Goal: Task Accomplishment & Management: Manage account settings

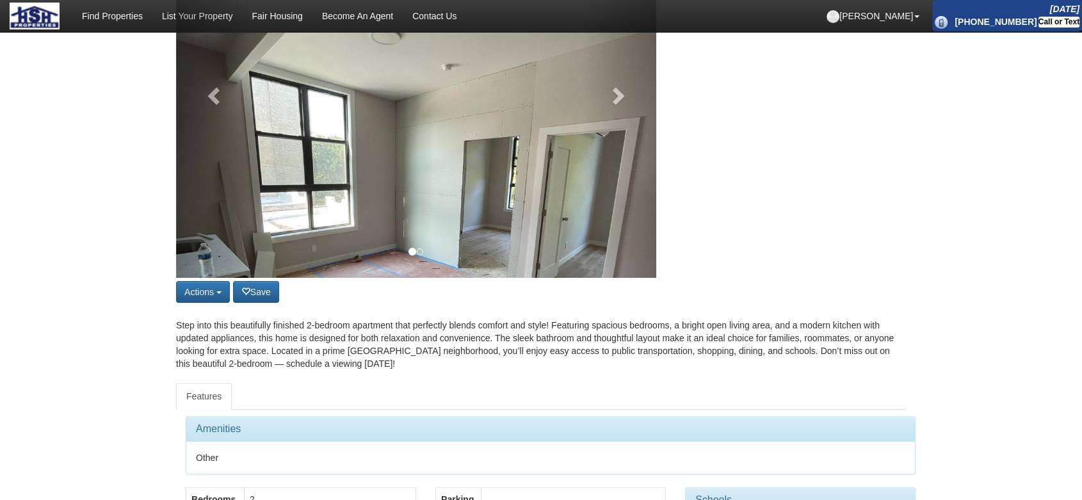
scroll to position [213, 0]
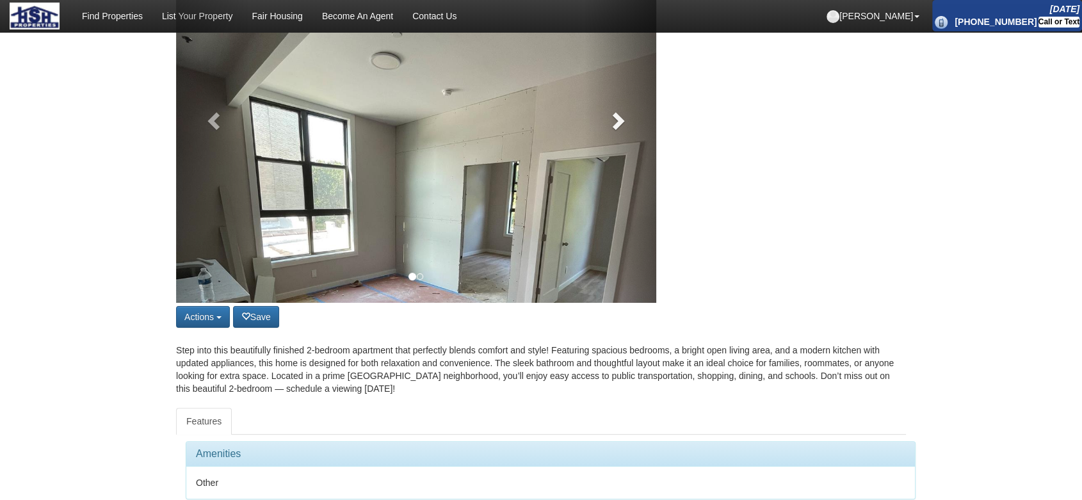
click at [629, 118] on link at bounding box center [621, 116] width 72 height 371
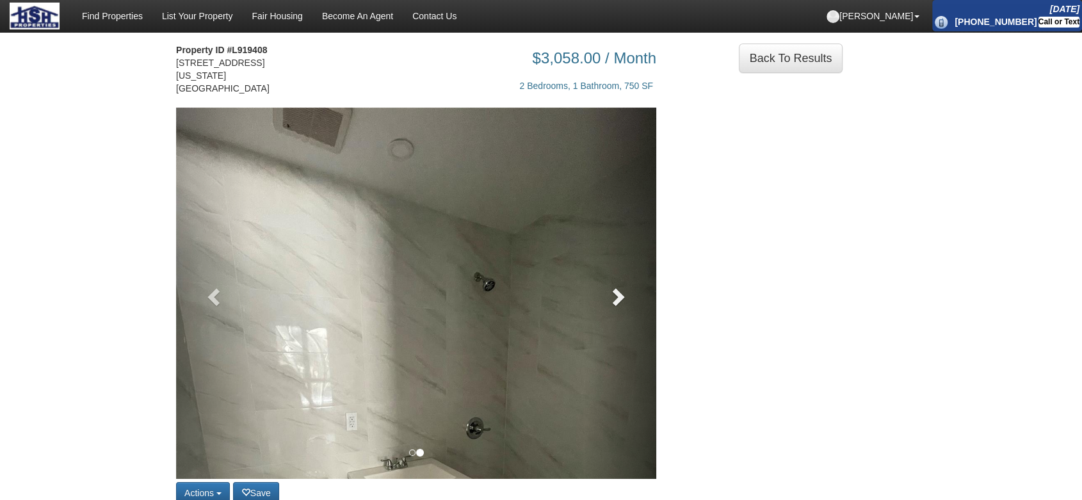
scroll to position [0, 0]
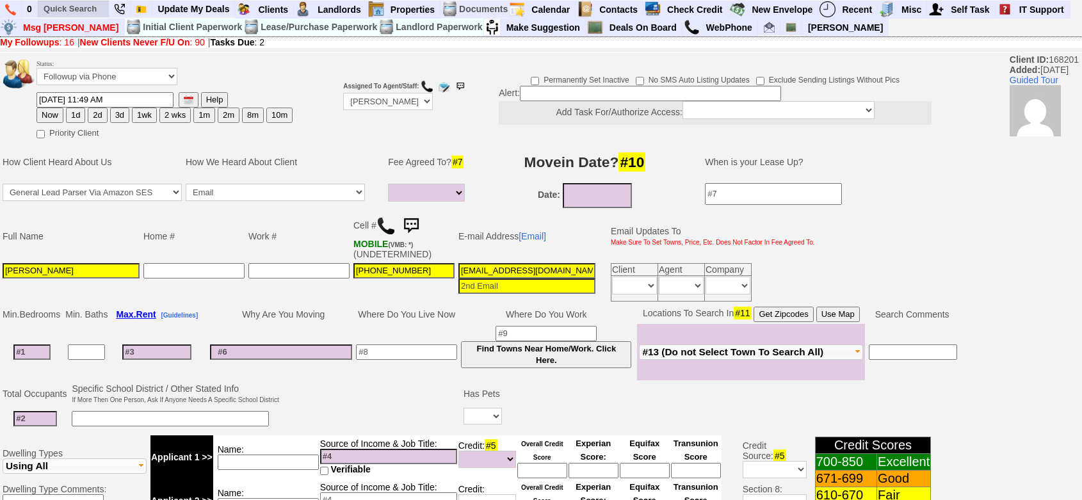
select select
click at [86, 17] on li at bounding box center [74, 9] width 72 height 17
paste input "159499"
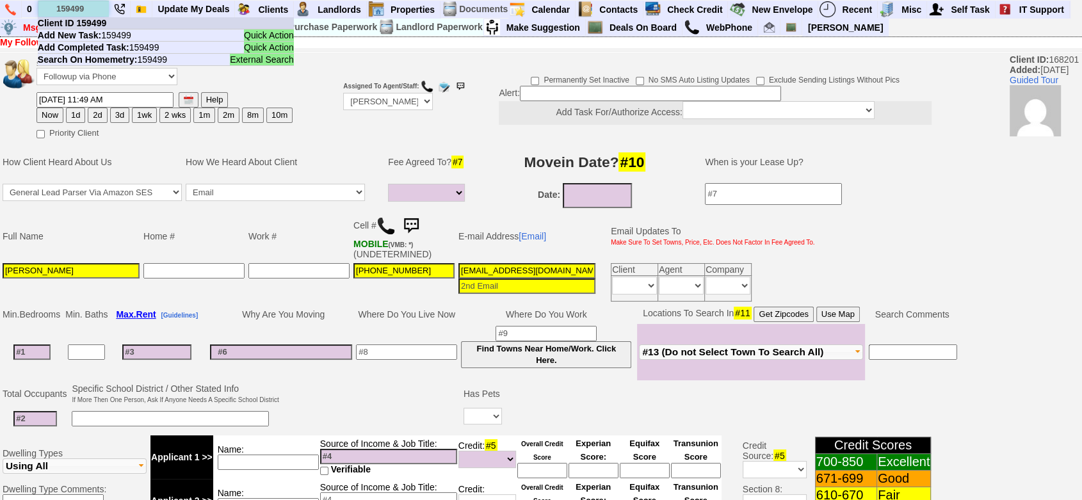
click at [104, 17] on li "159499 Client ID 159499 Quick Action Add New Task: 159499 Quick Action Add Comp…" at bounding box center [74, 9] width 72 height 17
type input "159499"
click at [106, 19] on li "Client ID 159499" at bounding box center [166, 23] width 256 height 12
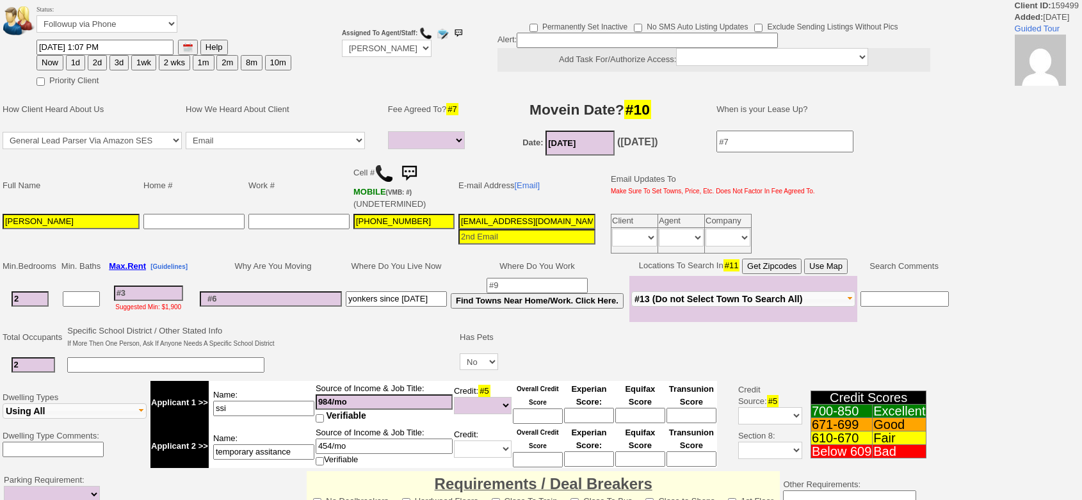
select select
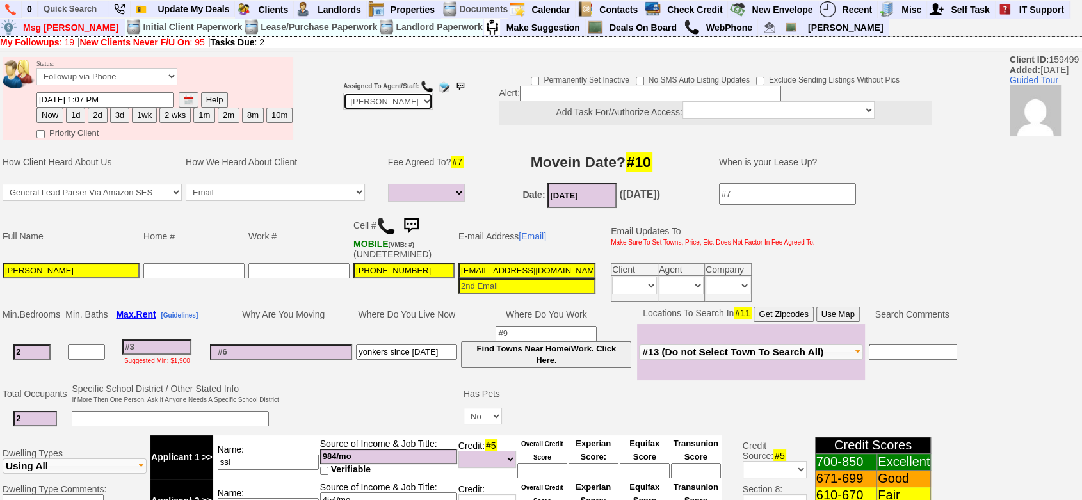
click at [348, 100] on select "Up-For-Grabs ***** STAFF ***** Bob Bruno 914-419-3579 Cristy Liberto 914-486-10…" at bounding box center [388, 101] width 90 height 17
select select "Up-For-Grabs"
click at [343, 110] on select "Up-For-Grabs ***** STAFF ***** Bob Bruno 914-419-3579 Cristy Liberto 914-486-10…" at bounding box center [388, 101] width 90 height 17
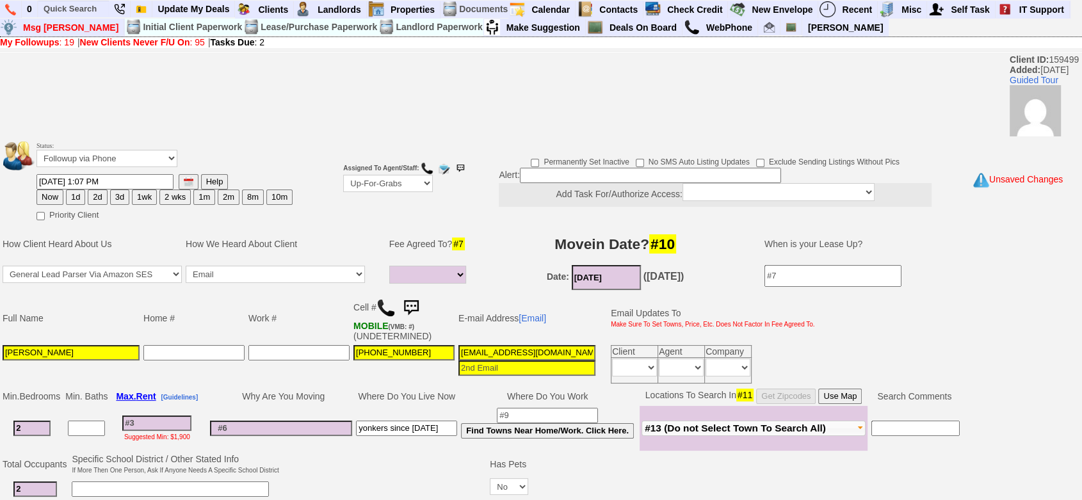
click at [534, 171] on input at bounding box center [650, 175] width 261 height 15
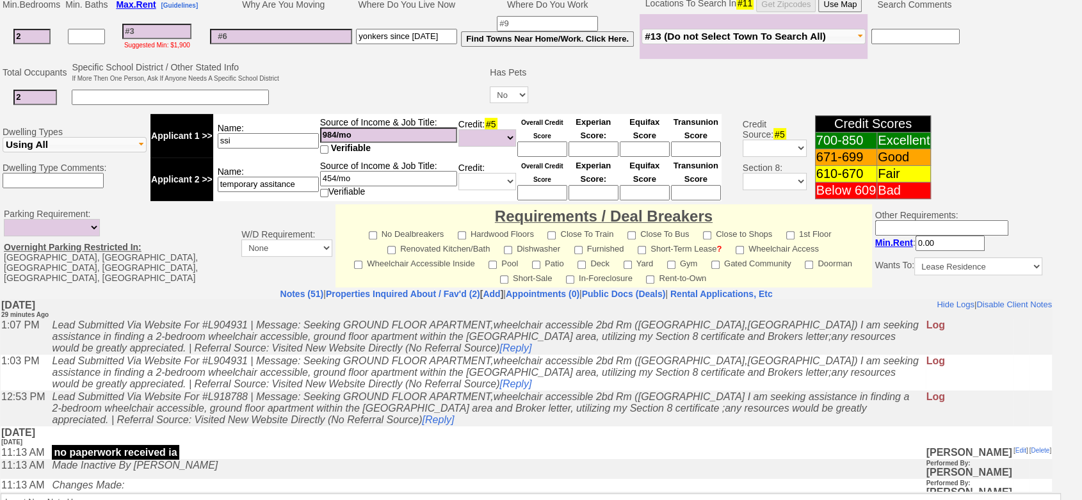
scroll to position [487, 0]
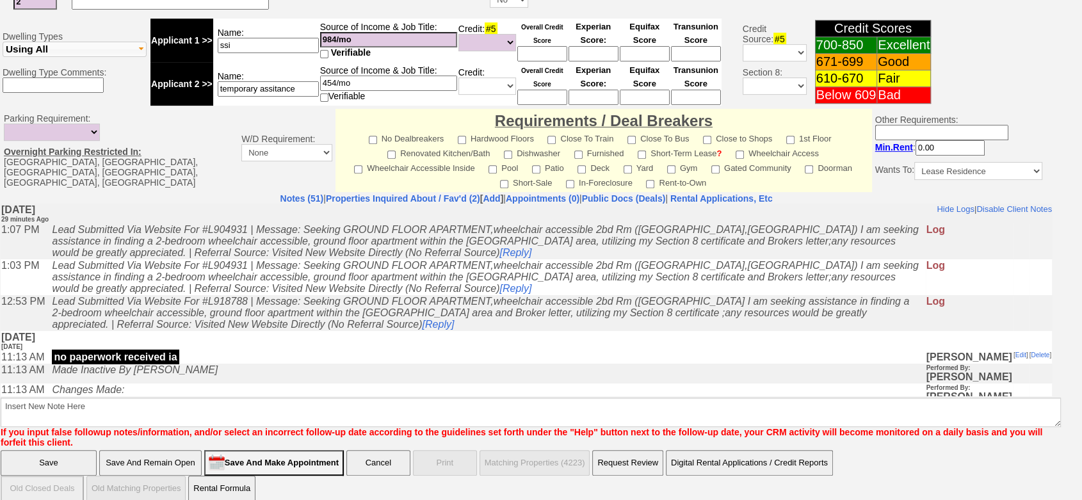
type input "fu when available"
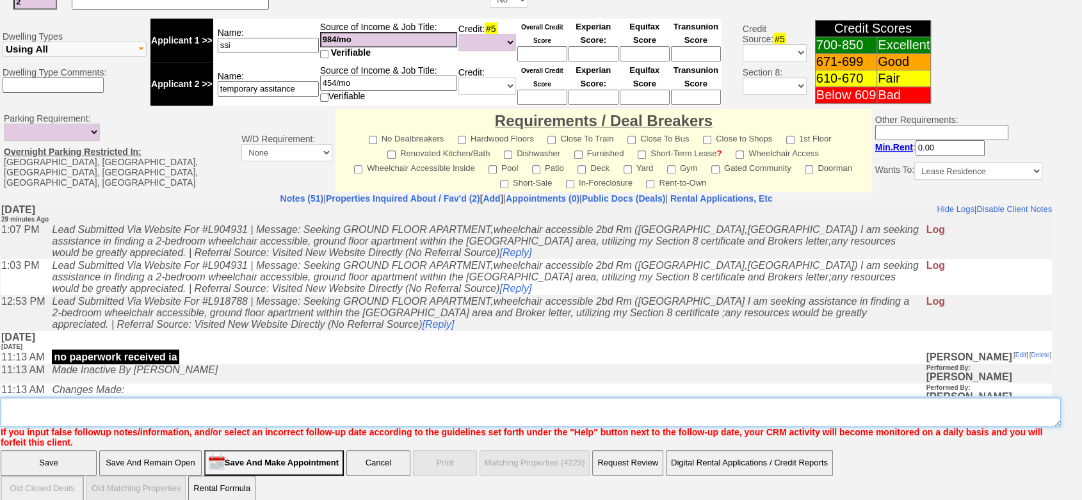
click at [574, 408] on textarea "Insert New Note Here" at bounding box center [531, 412] width 1060 height 29
paste textarea "fu when available"
type textarea "fu when available"
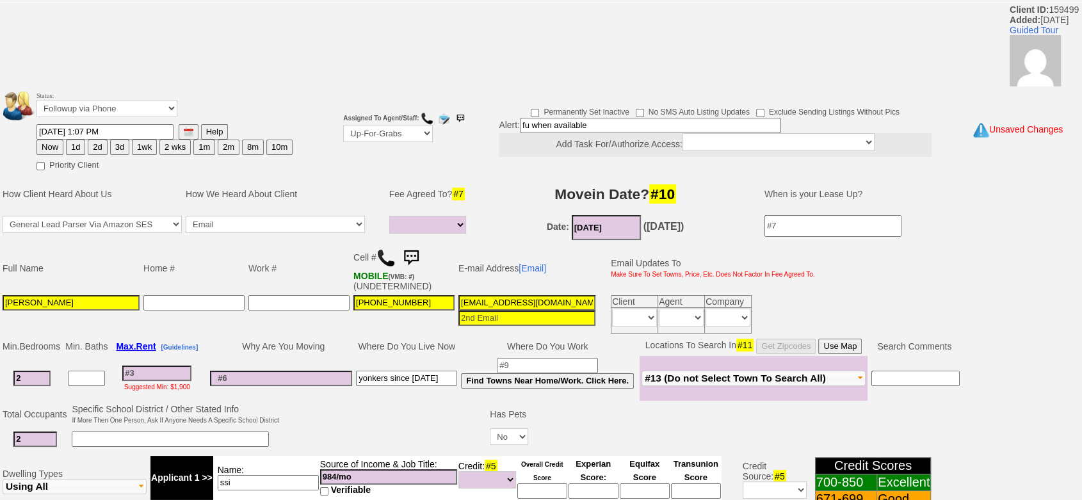
scroll to position [0, 0]
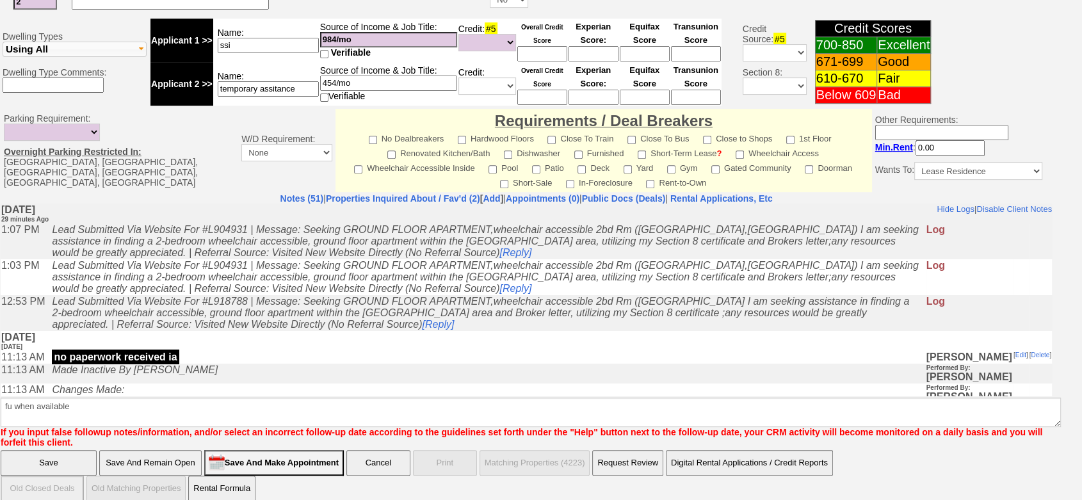
click at [51, 450] on input "Save" at bounding box center [49, 463] width 96 height 26
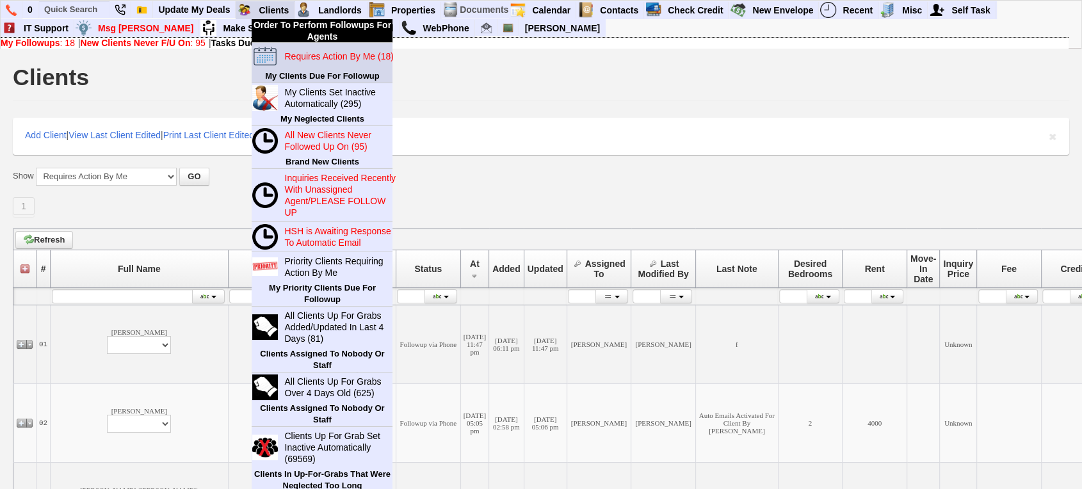
click at [302, 58] on blink "Requires Action By Me (18)" at bounding box center [338, 56] width 109 height 10
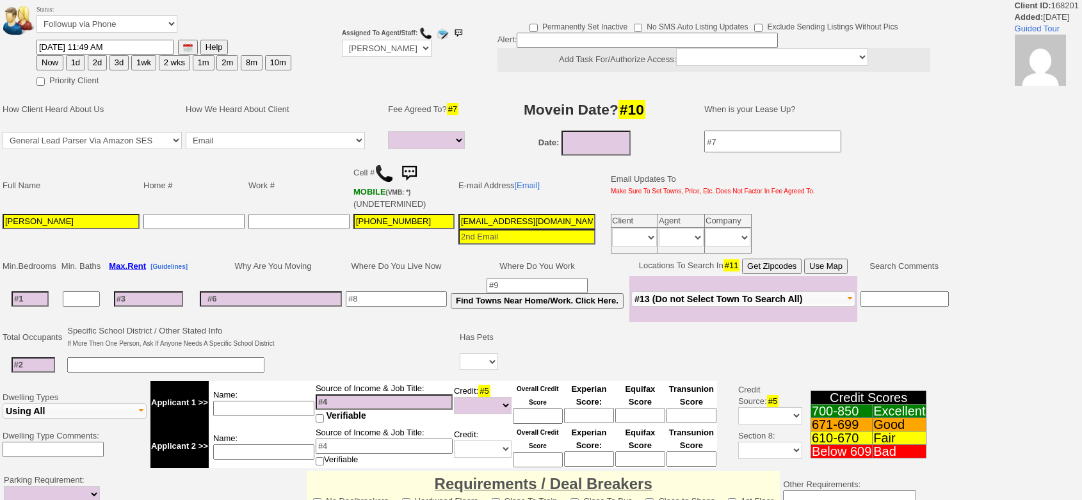
select select
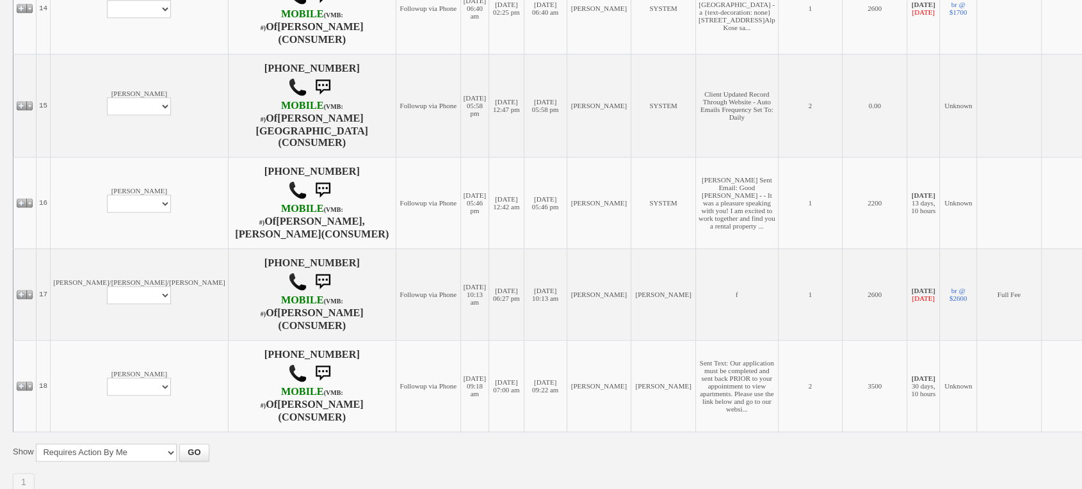
scroll to position [1463, 0]
